Goal: Task Accomplishment & Management: Complete application form

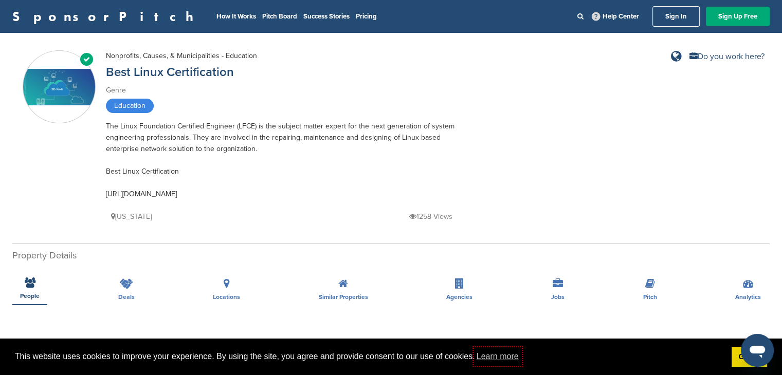
click at [731, 83] on div "Verified Nonprofits, Causes, & Municipalities - Education Best Linux Certificat…" at bounding box center [391, 139] width 737 height 178
click at [722, 23] on link "Sign Up Free" at bounding box center [738, 17] width 64 height 20
